Goal: Find specific page/section: Find specific page/section

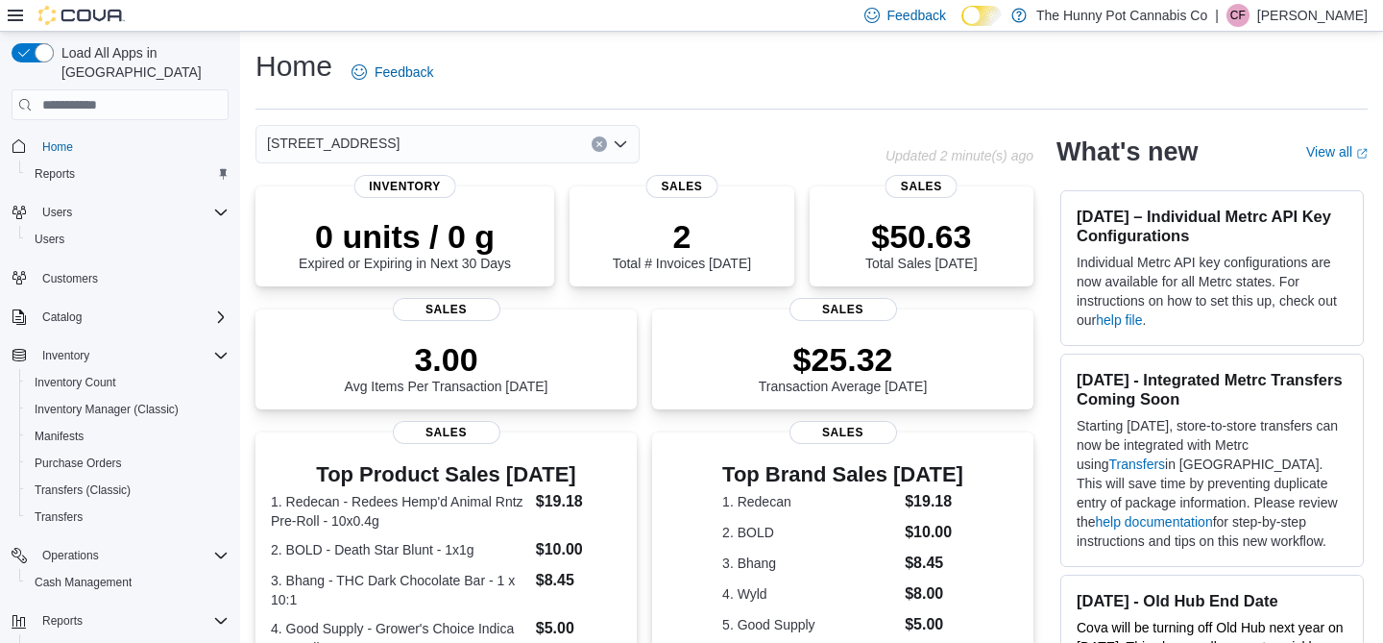
click at [599, 153] on div "[STREET_ADDRESS]" at bounding box center [448, 144] width 384 height 38
click at [761, 114] on div "Home Feedback [STREET_ADDRESS] Updated 3 minute(s) ago 0 units / 0 g Expired or…" at bounding box center [811, 581] width 1143 height 1098
